Goal: Share content: Share content

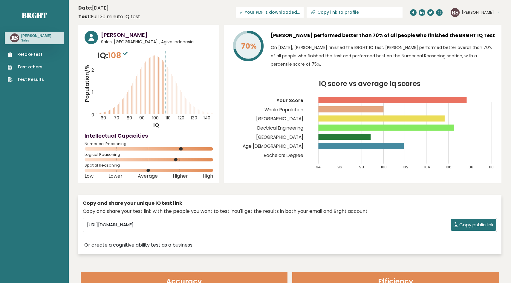
click at [473, 227] on span "Copy public link" at bounding box center [476, 225] width 34 height 7
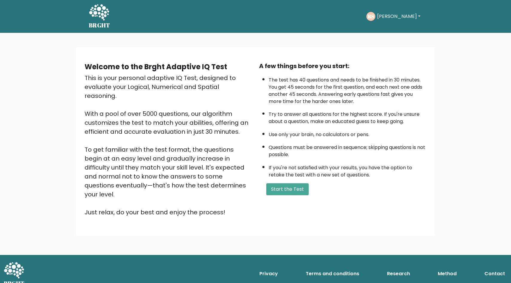
click at [380, 14] on button "[PERSON_NAME]" at bounding box center [398, 17] width 47 height 8
click at [382, 33] on link "Dashboard" at bounding box center [390, 32] width 47 height 10
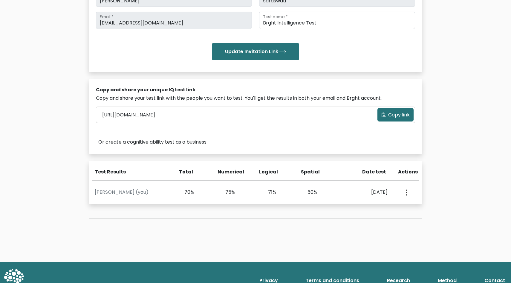
scroll to position [111, 0]
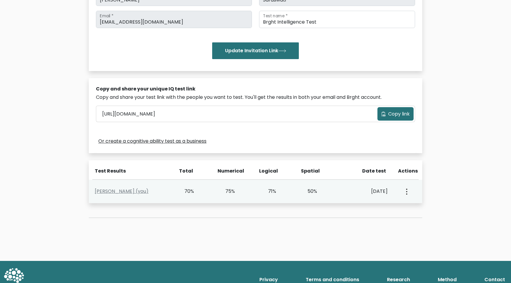
click at [408, 191] on button "button" at bounding box center [406, 191] width 5 height 19
click at [411, 210] on link "View Profile" at bounding box center [427, 209] width 47 height 10
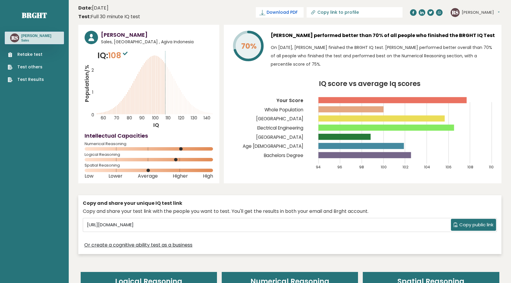
click at [298, 11] on span "Download PDF" at bounding box center [282, 12] width 31 height 6
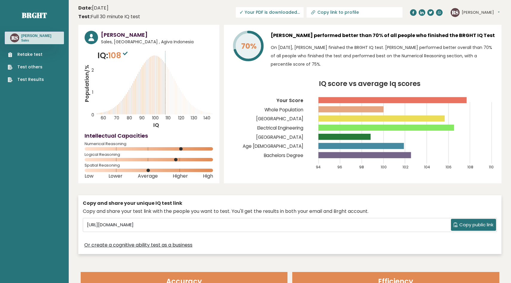
click at [383, 9] on link "Copy link to profile" at bounding box center [355, 12] width 96 height 10
type input "https://brght.org/profile/rinjani-saraswati/?utm_source=share&utm_medium=copy&u…"
click at [386, 13] on input "Copy link to profile" at bounding box center [357, 12] width 81 height 5
type input "[URL][DOMAIN_NAME]"
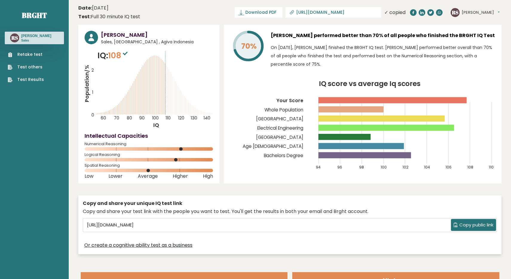
click at [363, 12] on input "[URL][DOMAIN_NAME]" at bounding box center [336, 12] width 81 height 5
click at [295, 12] on icon at bounding box center [292, 13] width 6 height 6
click at [368, 14] on input "Copy link to profile" at bounding box center [357, 12] width 81 height 5
type input "[URL][DOMAIN_NAME]"
